Goal: Task Accomplishment & Management: Use online tool/utility

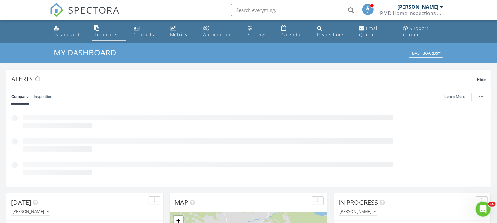
click at [116, 36] on div "Templates" at bounding box center [106, 35] width 25 height 6
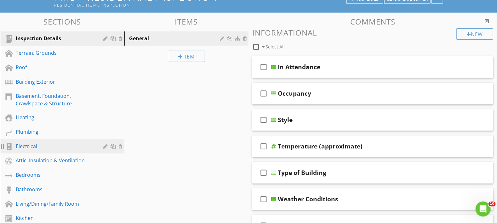
scroll to position [110, 0]
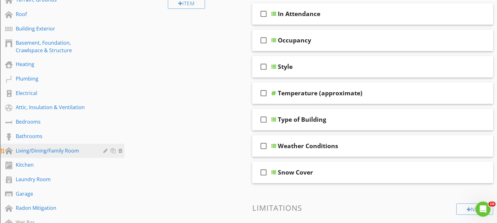
click at [83, 155] on div "Living/Dining/Family Room" at bounding box center [55, 151] width 79 height 8
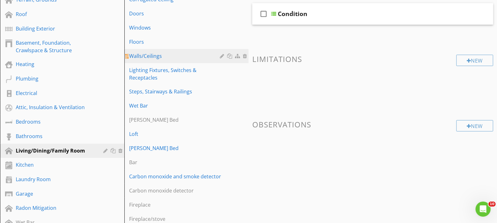
click at [161, 56] on div "Walls/Ceilings" at bounding box center [175, 56] width 93 height 8
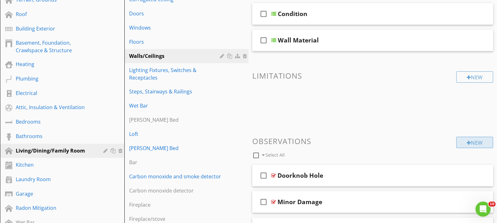
click at [477, 147] on div "New" at bounding box center [475, 142] width 37 height 11
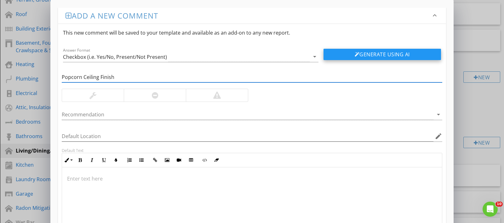
type input "Popcorn Ceiling Finish"
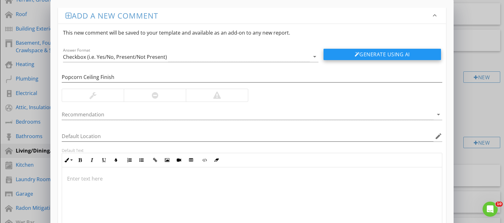
click at [385, 53] on button "Generate Using AI" at bounding box center [383, 54] width 118 height 11
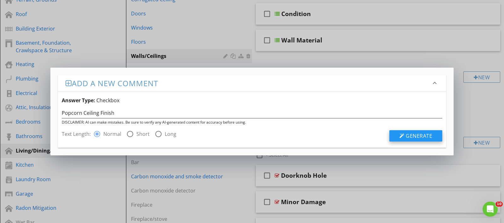
click at [418, 138] on span "Generate" at bounding box center [419, 136] width 26 height 7
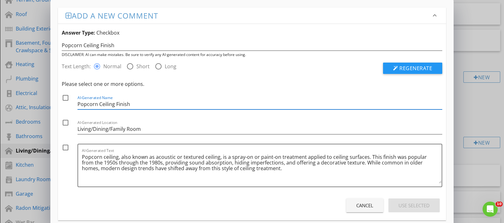
click at [141, 102] on input "Popcorn Ceiling Finish" at bounding box center [260, 104] width 365 height 10
type input "Popcorn Ceiling Finish/Possible Asbestos content"
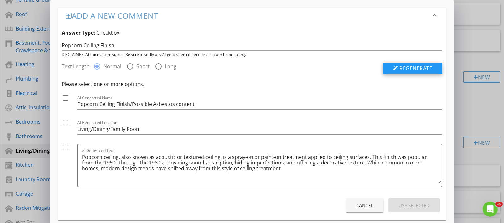
click at [421, 69] on span "Regenerate" at bounding box center [416, 68] width 33 height 7
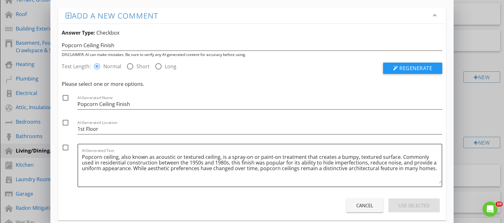
click at [77, 105] on div "check_box_outline_blank AI-Generated Name Popcorn Ceiling Finish" at bounding box center [252, 103] width 381 height 19
click at [78, 104] on div "check_box_outline_blank AI-Generated Name Popcorn Ceiling Finish" at bounding box center [252, 103] width 381 height 19
click at [79, 104] on input "Popcorn Ceiling Finish" at bounding box center [260, 104] width 365 height 10
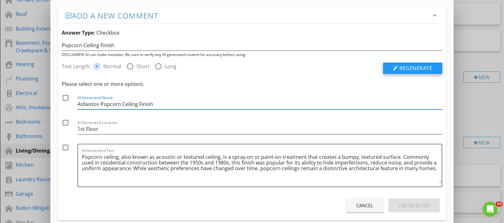
type input "Asbestos Popcorn Ceiling Finish"
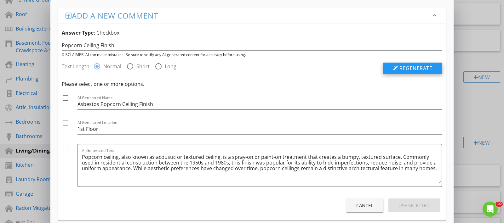
click at [406, 70] on span "Regenerate" at bounding box center [416, 68] width 33 height 7
